Goal: Transaction & Acquisition: Purchase product/service

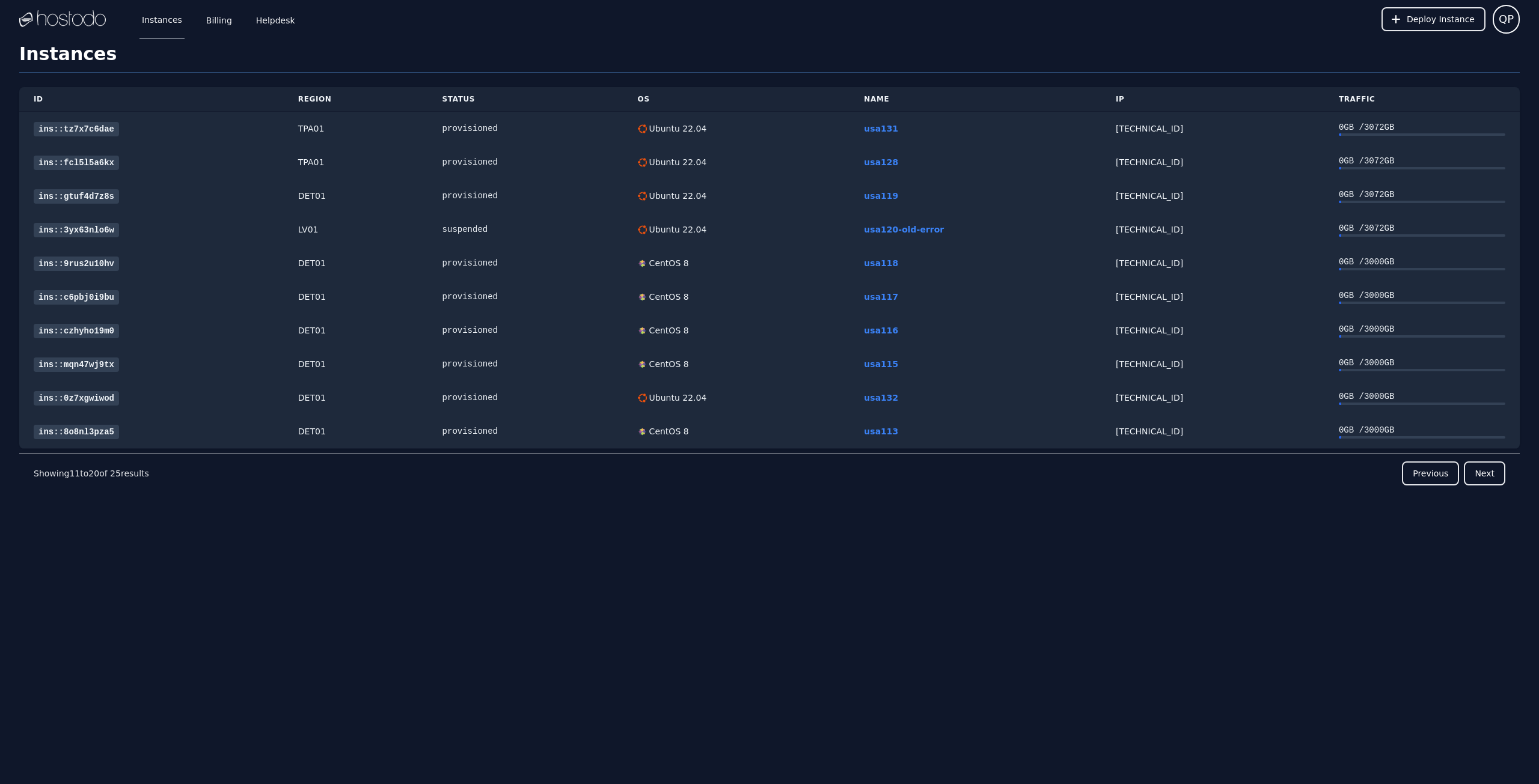
click at [592, 570] on div "Instances Billing Helpdesk Deploy Instance QP Instances SSH Keys Billing Helpde…" at bounding box center [770, 392] width 1539 height 784
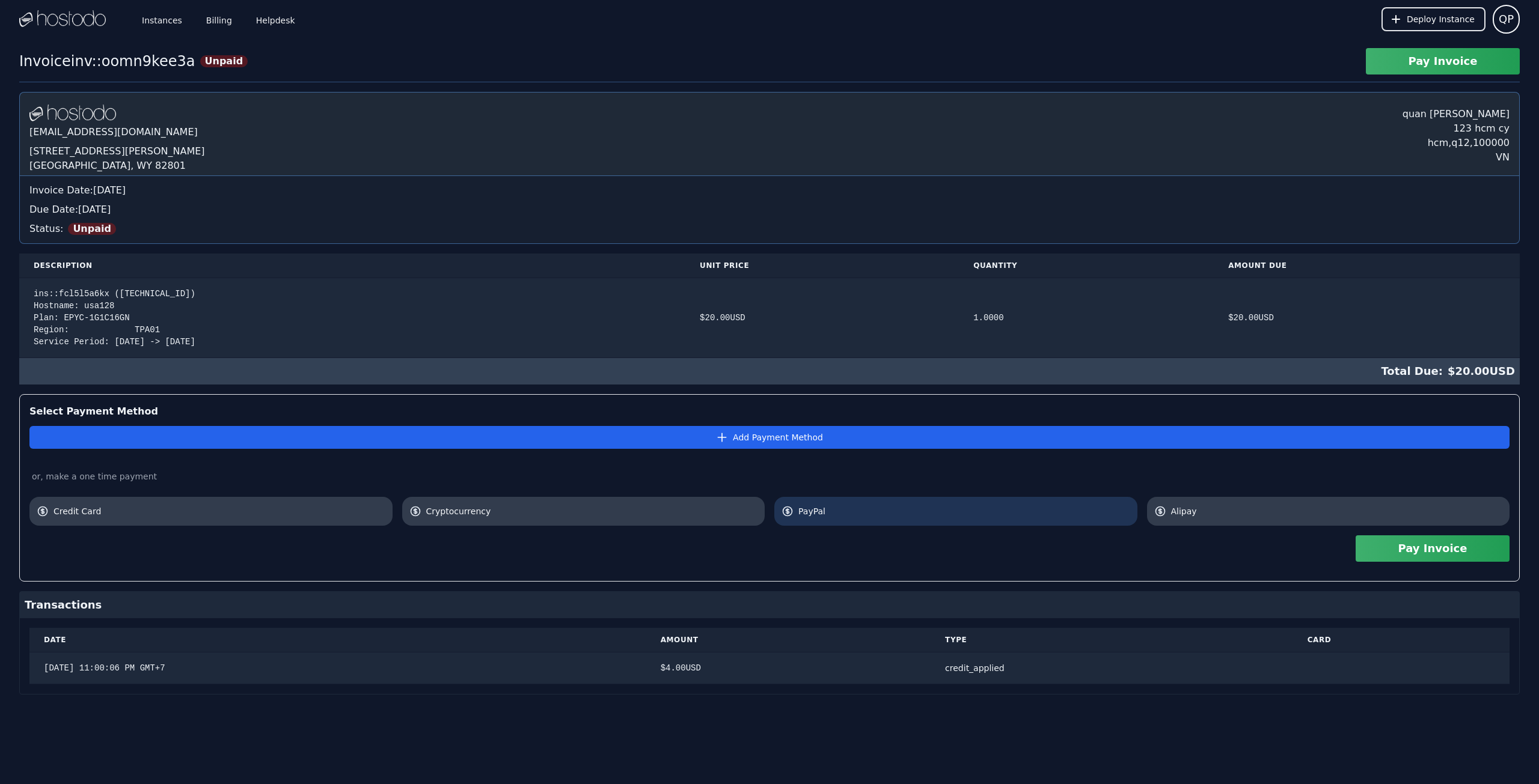
click at [896, 504] on link "PayPal" at bounding box center [955, 510] width 363 height 28
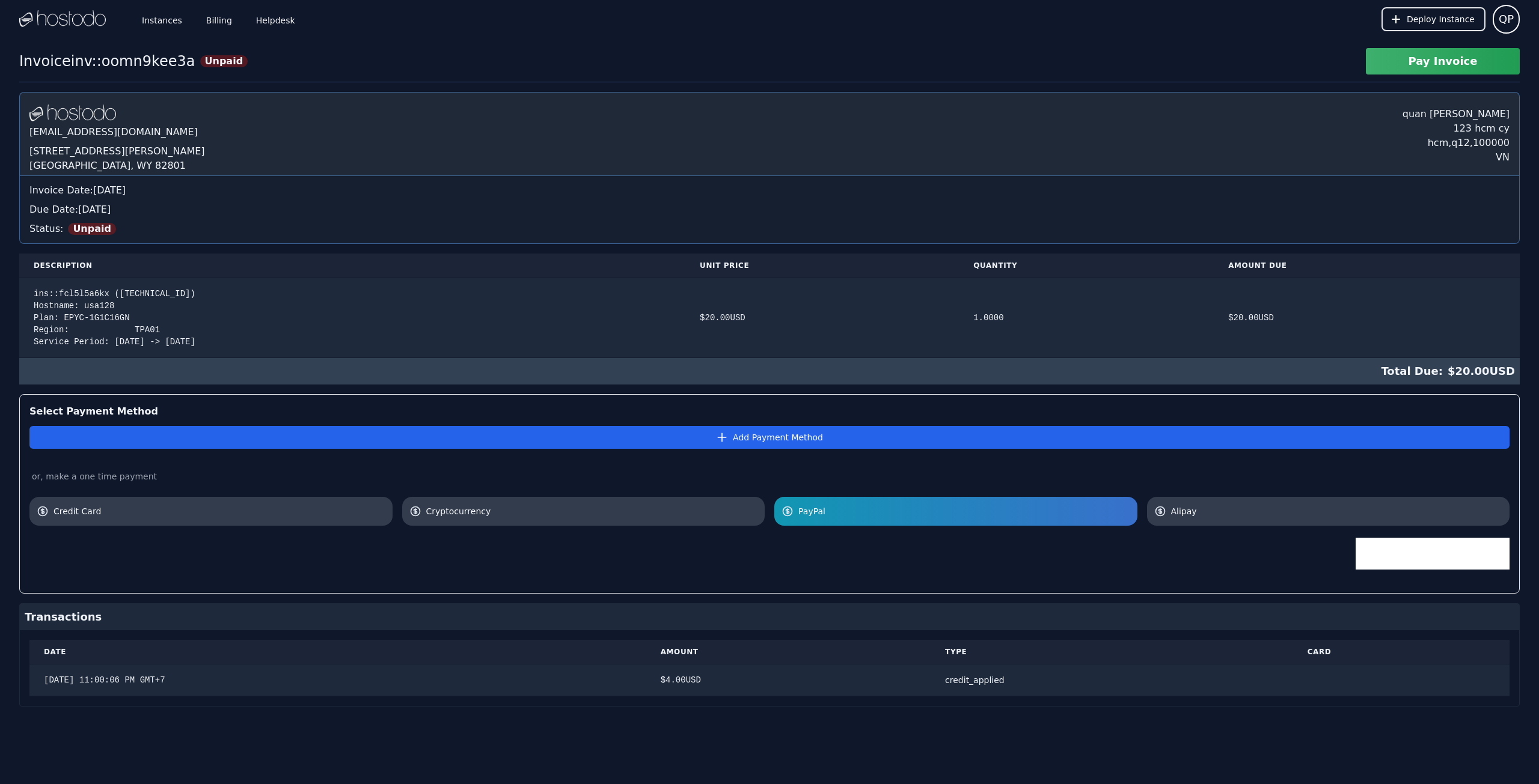
click at [1414, 570] on iframe at bounding box center [1432, 554] width 154 height 32
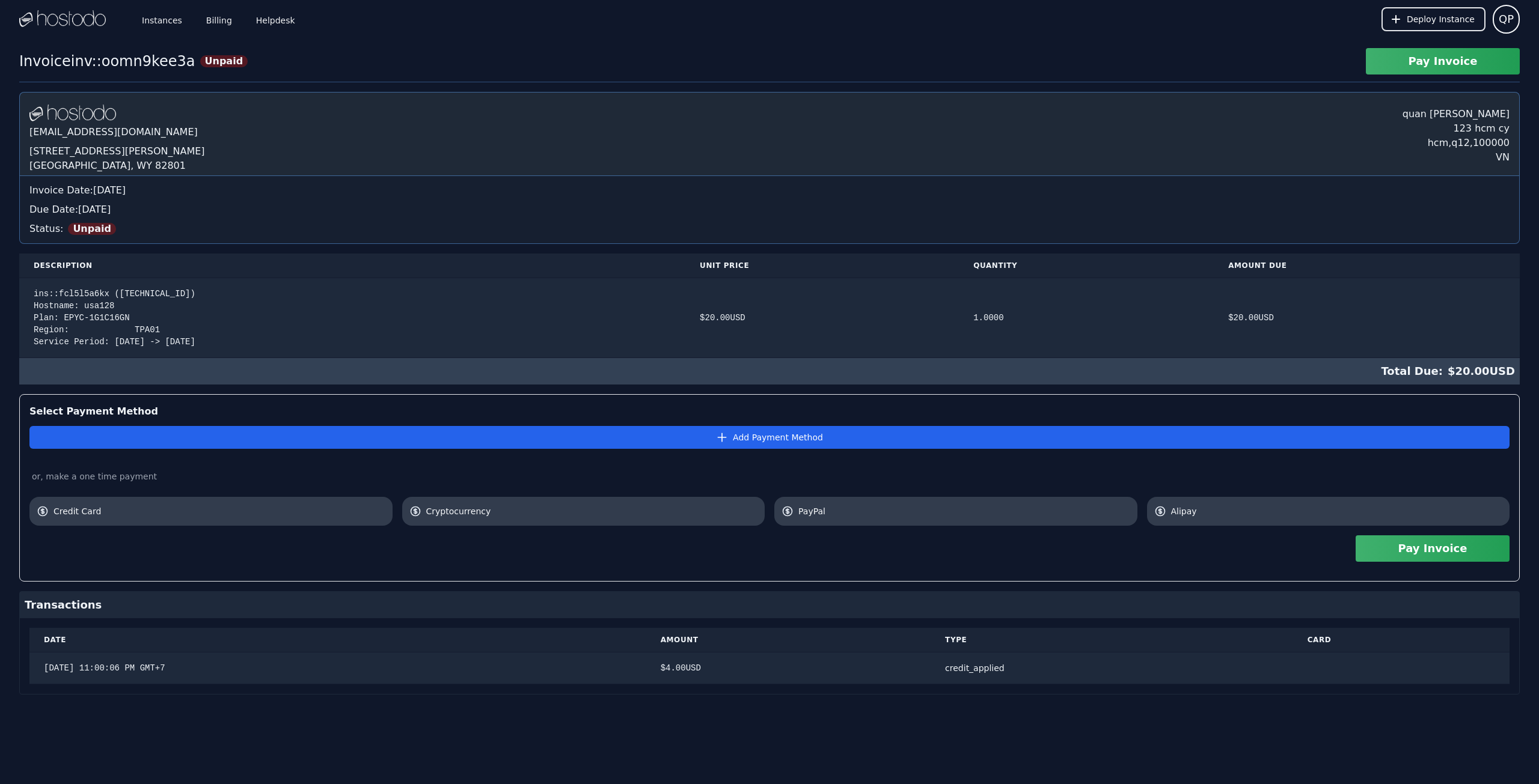
click at [1421, 551] on button "Pay Invoice" at bounding box center [1432, 548] width 154 height 27
click at [1104, 744] on div "Instances Billing Helpdesk Deploy Instance QP Instances SSH Keys Billing Helpde…" at bounding box center [770, 392] width 1539 height 784
drag, startPoint x: 935, startPoint y: 521, endPoint x: 938, endPoint y: 537, distance: 16.3
click at [935, 521] on link "PayPal" at bounding box center [955, 510] width 363 height 28
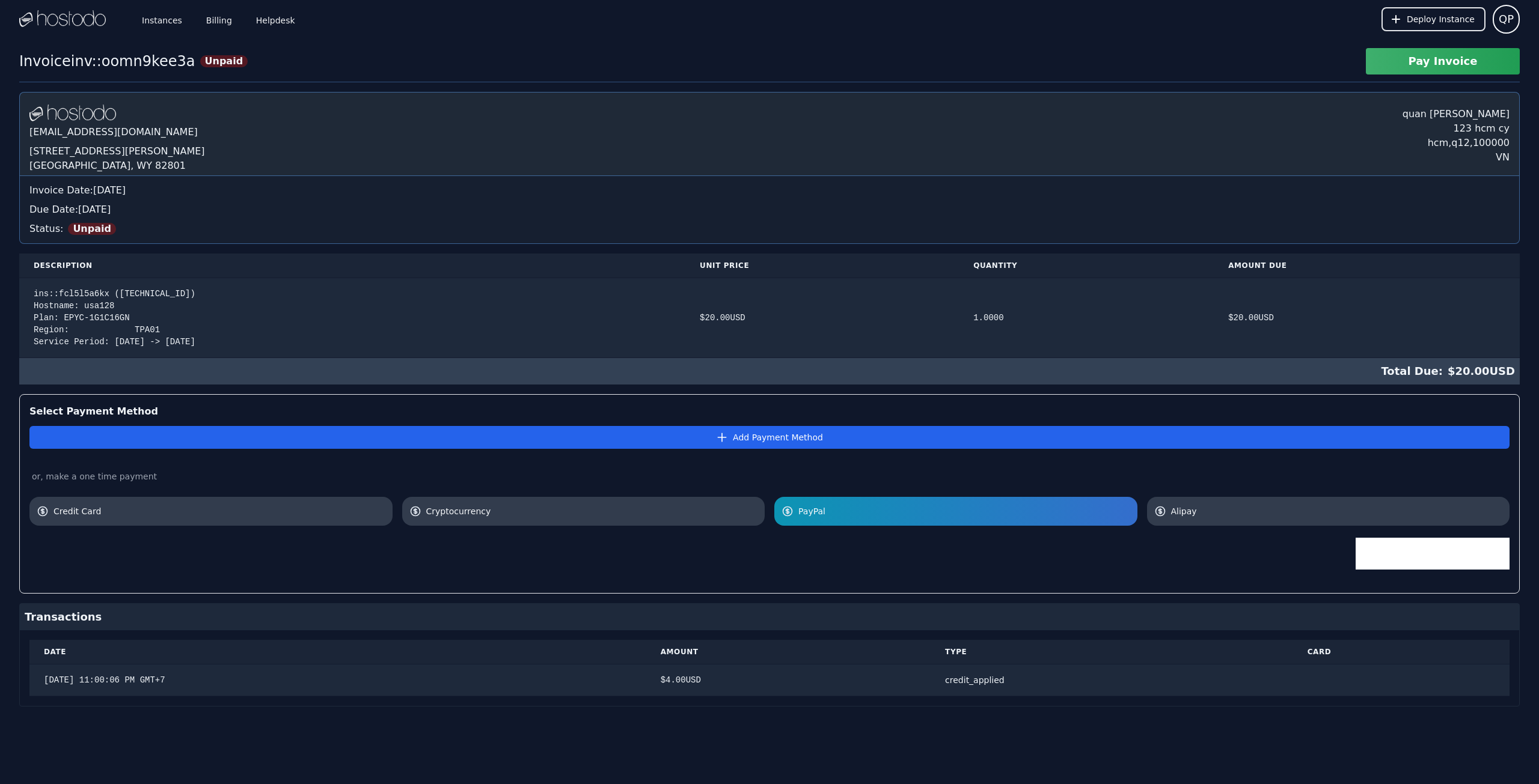
click at [939, 511] on span "PayPal" at bounding box center [963, 510] width 331 height 12
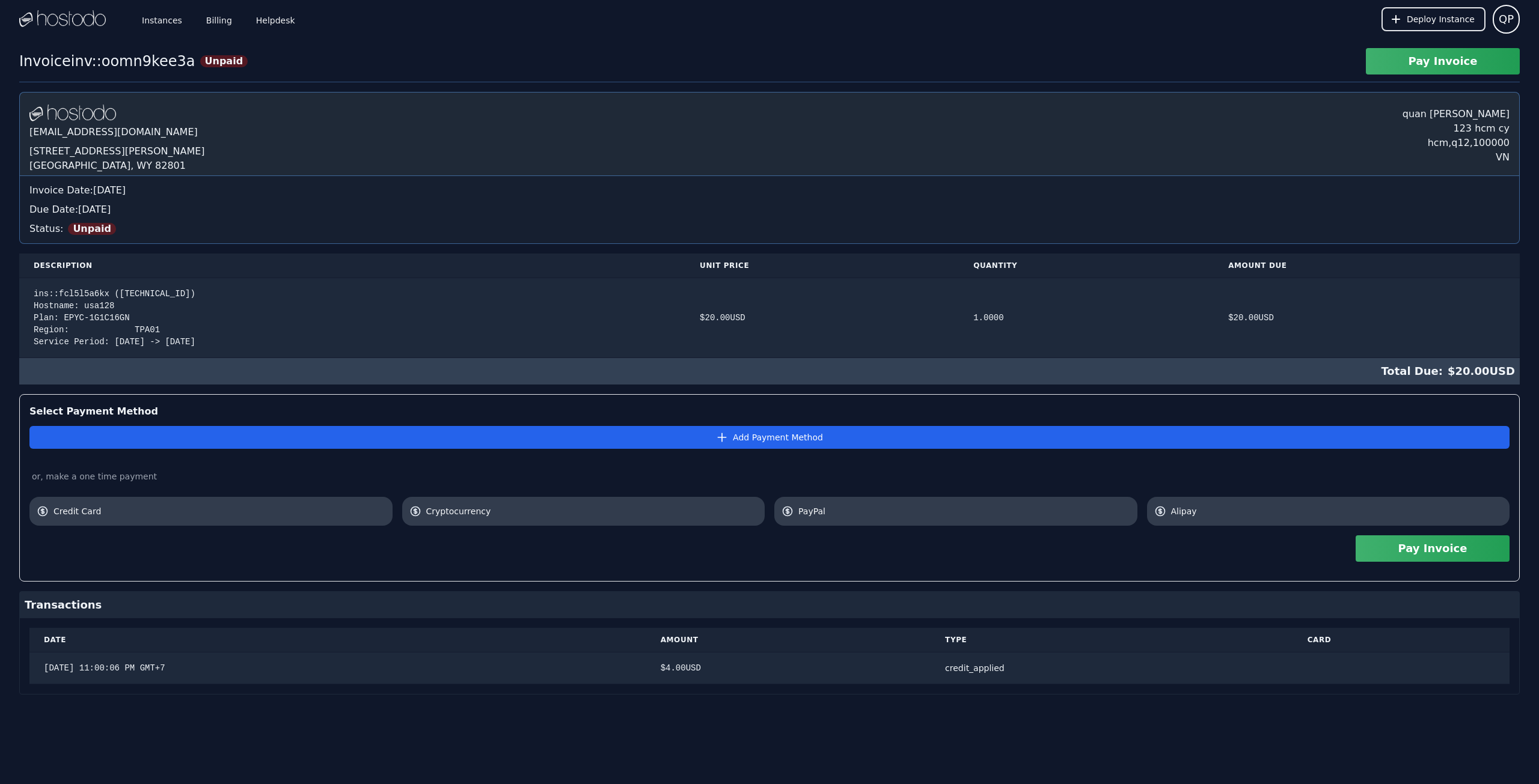
click at [1448, 550] on button "Pay Invoice" at bounding box center [1432, 548] width 154 height 27
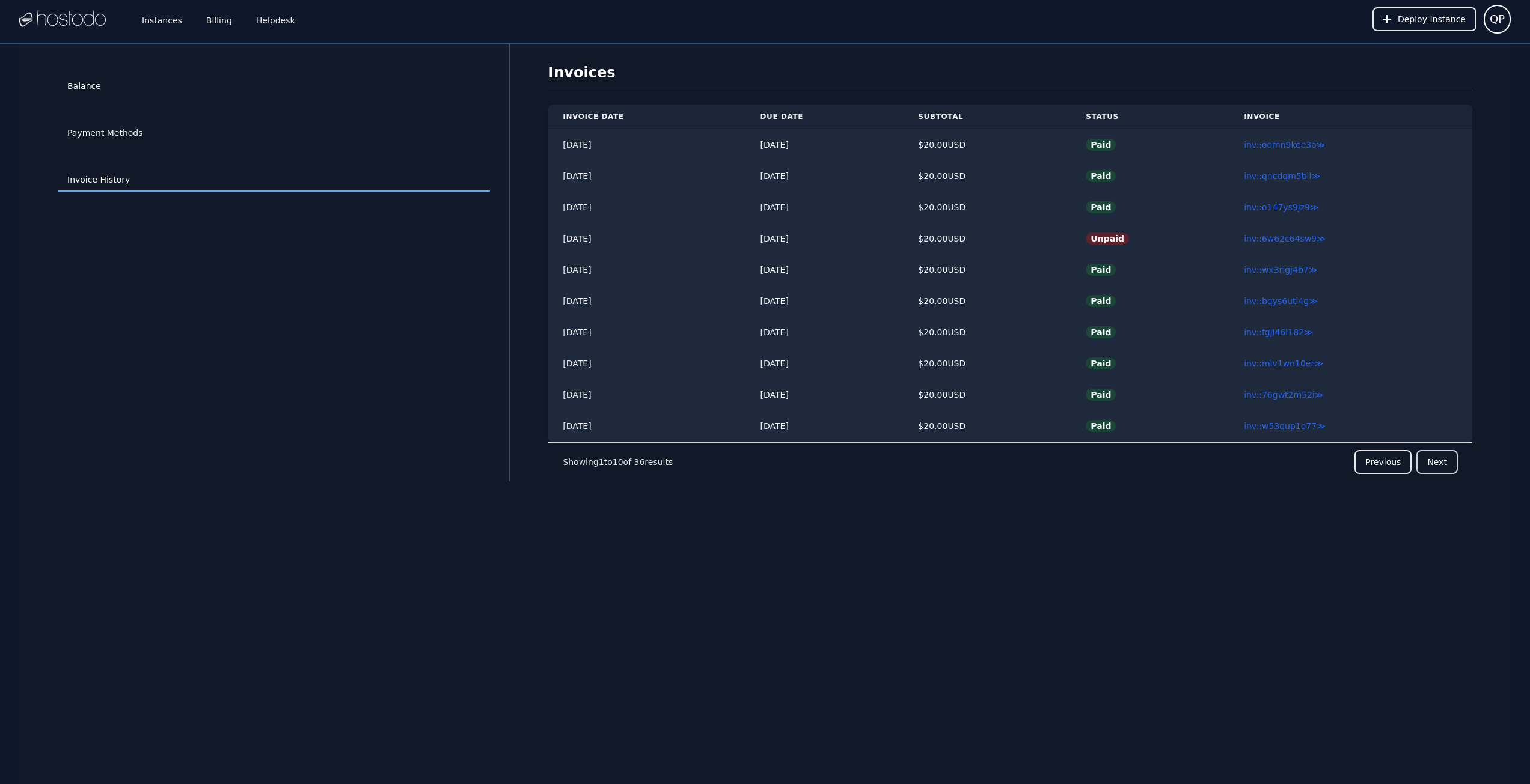
click at [1444, 466] on button "Next" at bounding box center [1436, 462] width 41 height 24
click at [1442, 465] on button "Next" at bounding box center [1436, 462] width 41 height 24
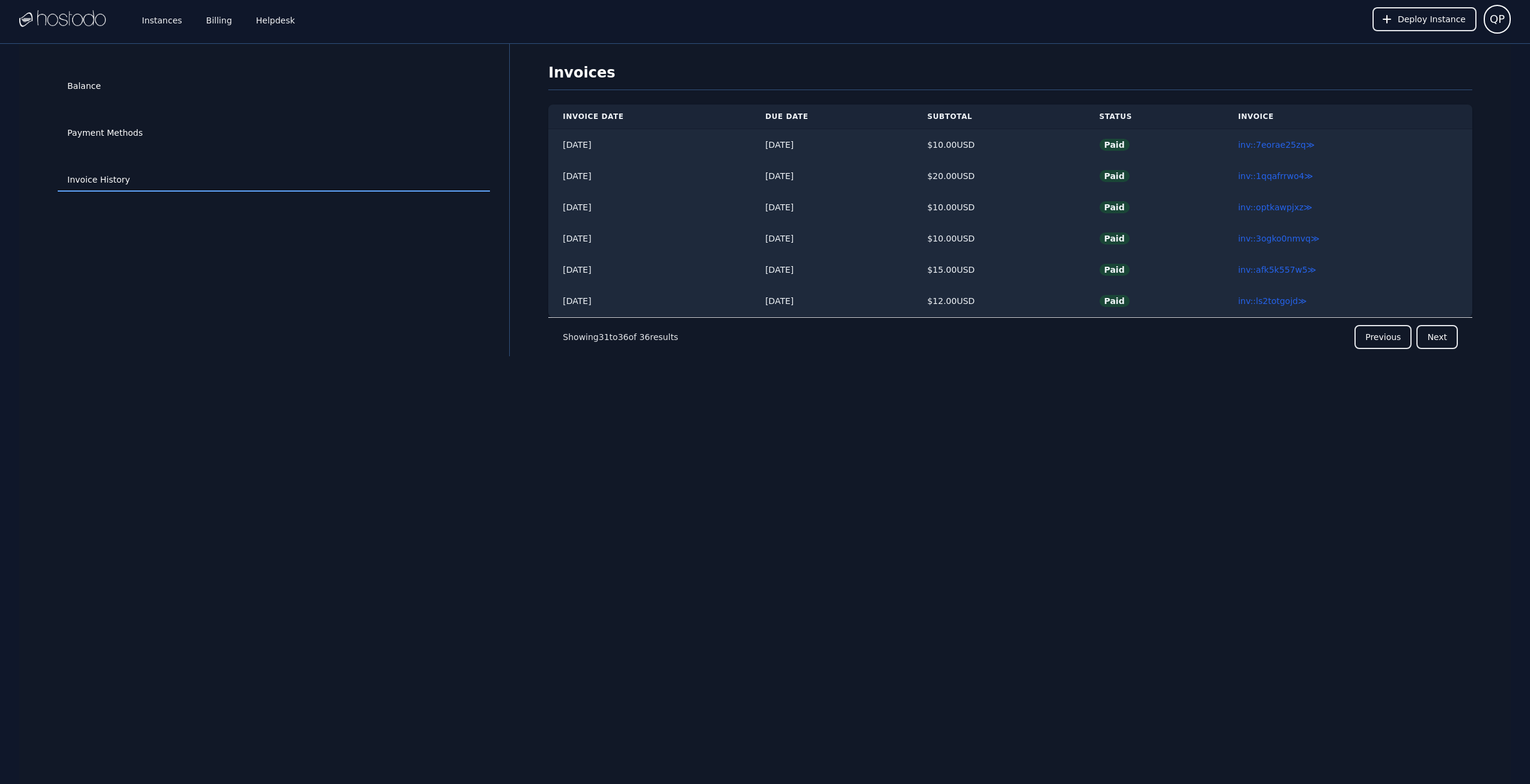
click at [855, 442] on div "Balance Payment Methods Invoice History Invoices Invoice Date Due Date Subtotal…" at bounding box center [765, 436] width 1491 height 784
